Goal: Navigation & Orientation: Understand site structure

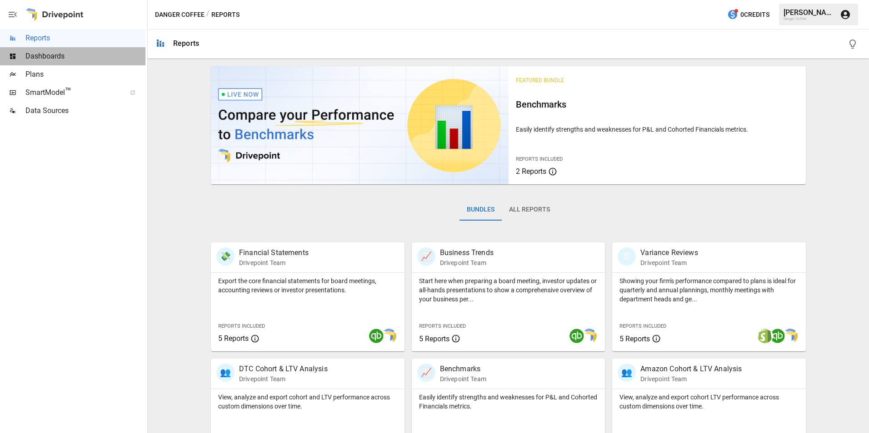
click at [64, 59] on span "Dashboards" at bounding box center [85, 56] width 120 height 11
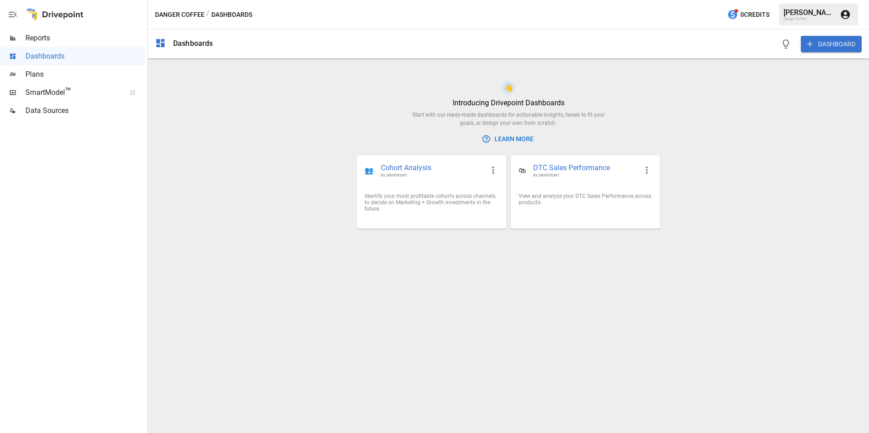
click at [60, 71] on span "Plans" at bounding box center [85, 74] width 120 height 11
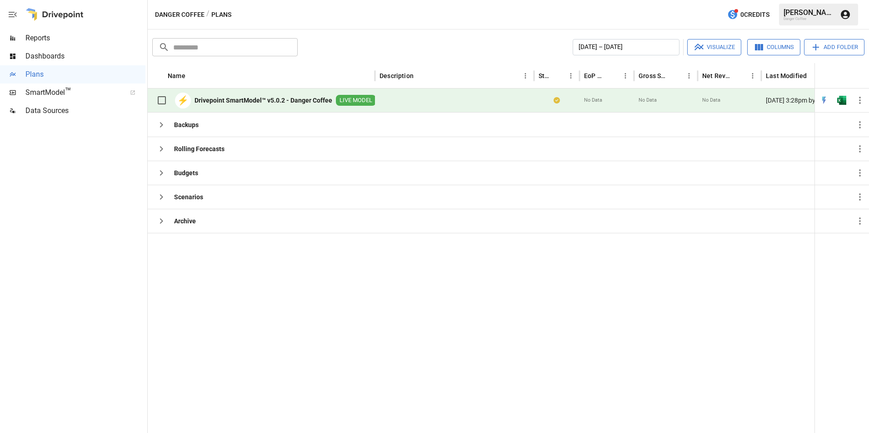
click at [68, 108] on span "Data Sources" at bounding box center [85, 110] width 120 height 11
